Goal: Information Seeking & Learning: Check status

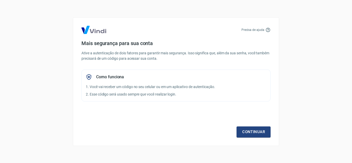
click at [292, 106] on div "Precisa de ajuda Mais segurança para sua conta Ative a autenticação de dois fat…" at bounding box center [176, 81] width 352 height 163
click at [257, 137] on link "Continuar" at bounding box center [254, 132] width 34 height 11
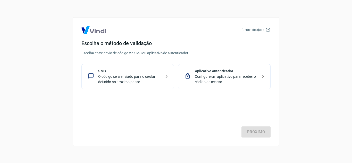
click at [138, 78] on p "O código será enviado para o celular definido no próximo passo." at bounding box center [129, 79] width 63 height 11
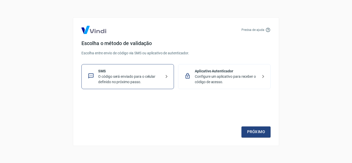
click at [130, 74] on p "O código será enviado para o celular definido no próximo passo." at bounding box center [129, 79] width 63 height 11
click at [267, 132] on link "Próximo" at bounding box center [256, 132] width 29 height 11
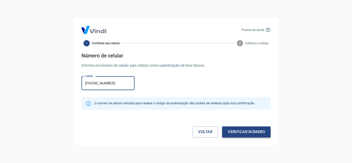
type input "(81) 99955-9452"
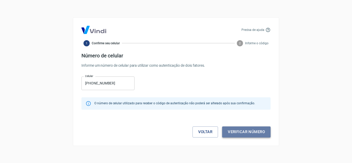
click at [253, 131] on button "Verificar número" at bounding box center [246, 132] width 49 height 11
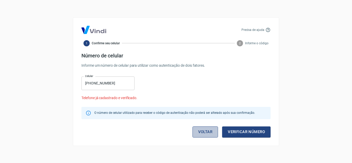
click at [203, 133] on link "Voltar" at bounding box center [206, 132] width 26 height 11
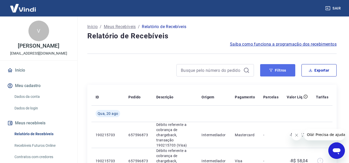
click at [285, 71] on button "Filtros" at bounding box center [277, 70] width 35 height 12
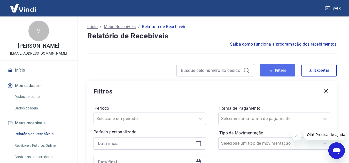
click at [285, 71] on button "Filtros" at bounding box center [277, 70] width 35 height 12
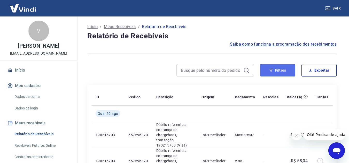
click at [284, 71] on button "Filtros" at bounding box center [277, 70] width 35 height 12
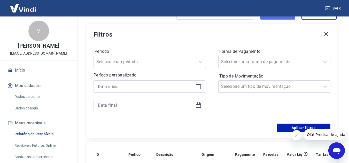
scroll to position [58, 0]
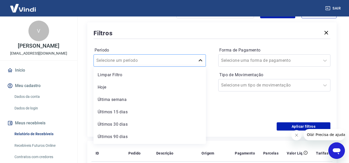
click at [199, 61] on icon at bounding box center [200, 60] width 4 height 2
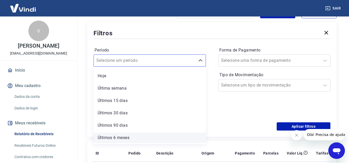
scroll to position [0, 0]
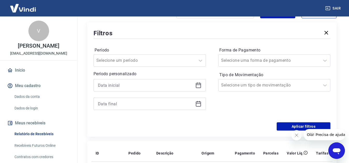
click at [178, 38] on div at bounding box center [211, 39] width 237 height 2
click at [147, 85] on input at bounding box center [145, 86] width 95 height 8
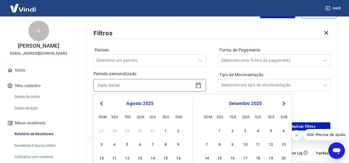
scroll to position [99, 0]
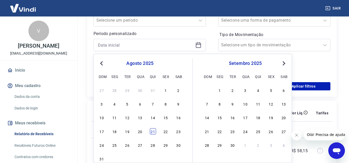
click at [154, 131] on div "21" at bounding box center [153, 132] width 6 height 6
click at [283, 66] on div "Forma de Pagamento Selecione uma forma de pagamento Tipo de Movimentação Seleci…" at bounding box center [274, 41] width 112 height 70
type input "[DATE]"
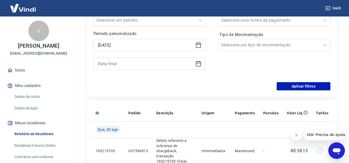
click at [173, 72] on div "Período Selecione um período Período personalizado Selected date: [DATE] [DATE]" at bounding box center [149, 41] width 112 height 70
click at [180, 66] on input at bounding box center [145, 64] width 95 height 8
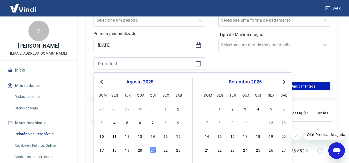
click at [280, 78] on div "[DATE] dom seg ter qua qui sex sab" at bounding box center [245, 88] width 84 height 22
click at [283, 81] on span "Next Month" at bounding box center [283, 82] width 0 height 6
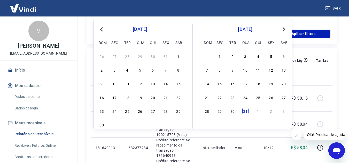
click at [244, 112] on div "31" at bounding box center [245, 111] width 6 height 6
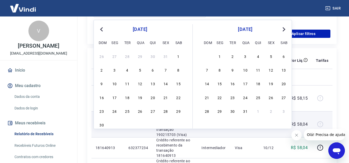
click at [241, 111] on td "Visa" at bounding box center [244, 124] width 28 height 26
type input "[DATE]"
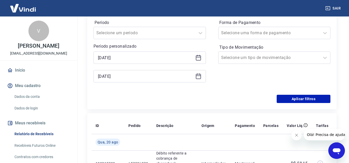
scroll to position [86, 0]
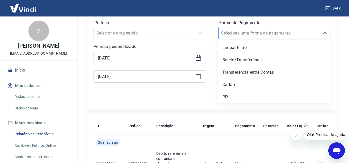
click at [264, 36] on input "Forma de Pagamento" at bounding box center [247, 33] width 52 height 6
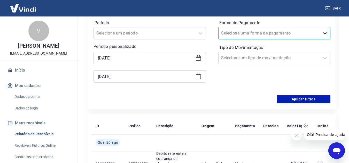
click at [326, 35] on icon at bounding box center [325, 33] width 6 height 6
click at [301, 99] on button "Aplicar filtros" at bounding box center [303, 99] width 54 height 8
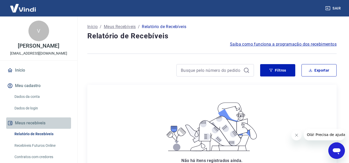
click at [44, 126] on button "Meus recebíveis" at bounding box center [38, 123] width 65 height 11
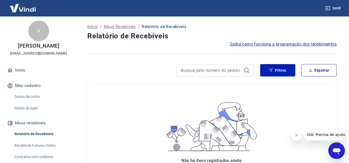
click at [42, 148] on link "Recebíveis Futuros Online" at bounding box center [41, 146] width 59 height 11
